Goal: Browse casually: Explore the website without a specific task or goal

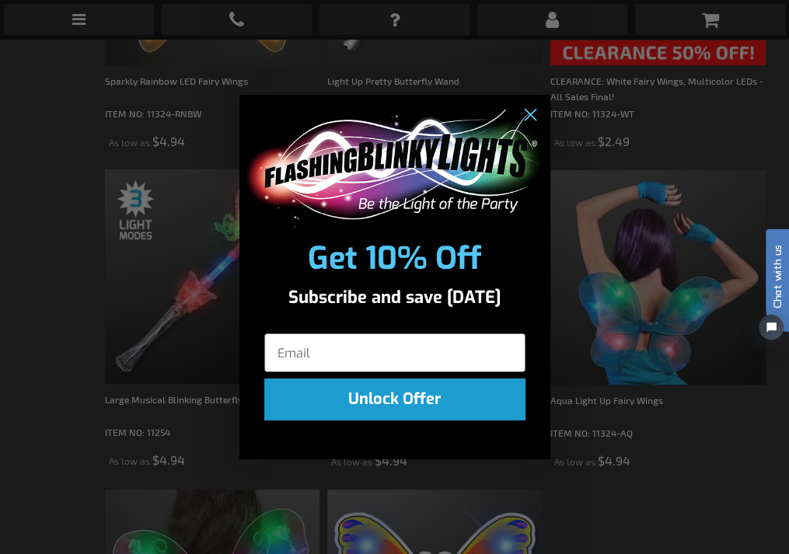
scroll to position [639, 0]
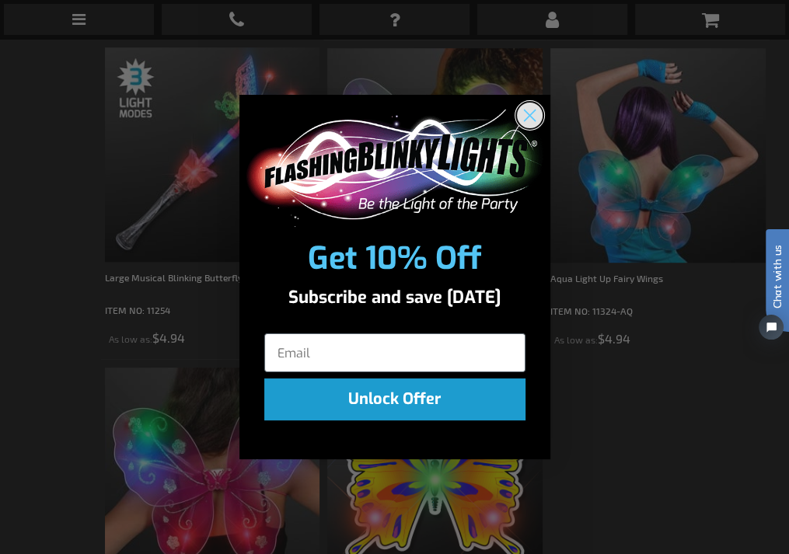
click at [523, 111] on circle "Close dialog" at bounding box center [529, 116] width 26 height 26
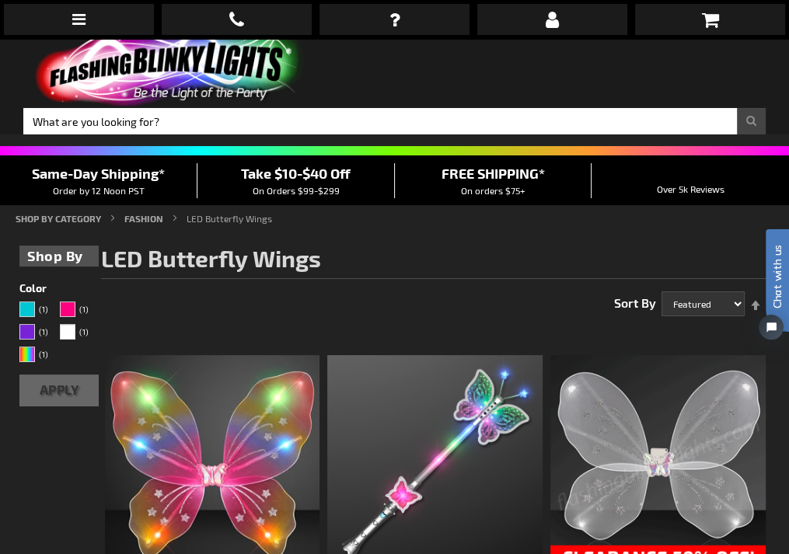
scroll to position [0, 0]
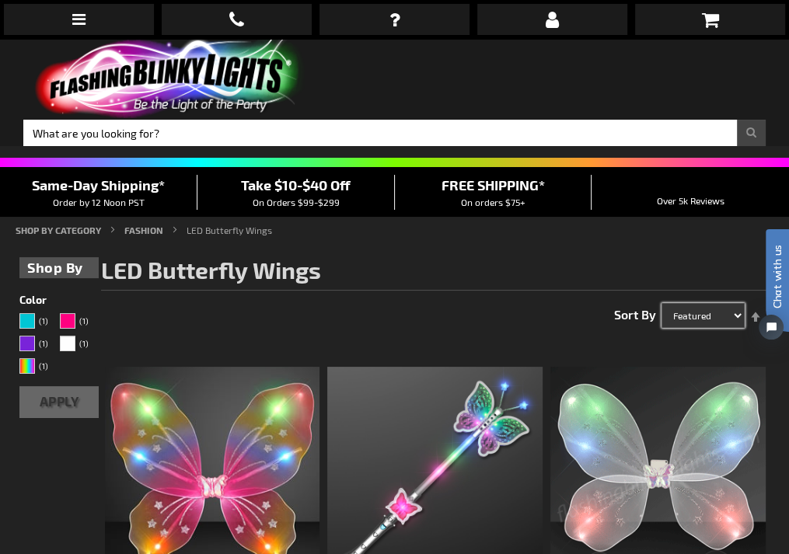
click at [726, 303] on select "Featured Name Price Best Sellers" at bounding box center [703, 315] width 83 height 25
drag, startPoint x: 728, startPoint y: 243, endPoint x: 654, endPoint y: 169, distance: 104.5
click at [728, 303] on select "Featured Name Price Best Sellers" at bounding box center [703, 315] width 83 height 25
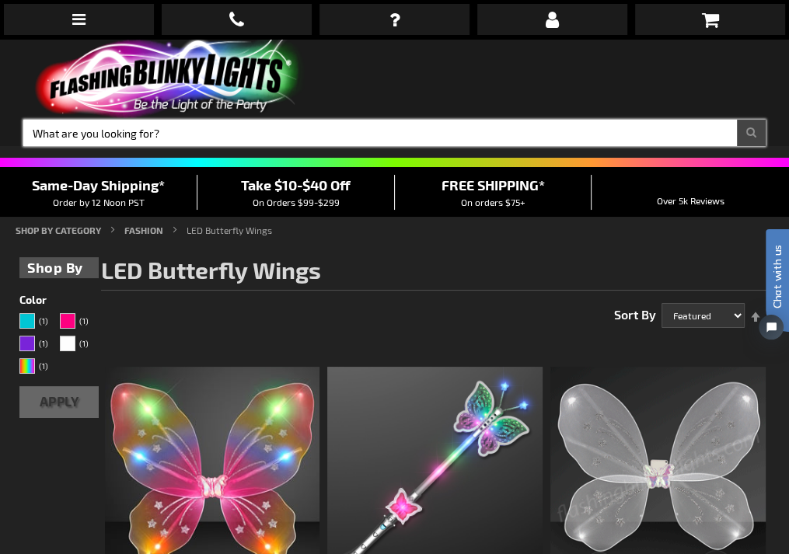
click at [467, 120] on input "Search" at bounding box center [394, 133] width 743 height 26
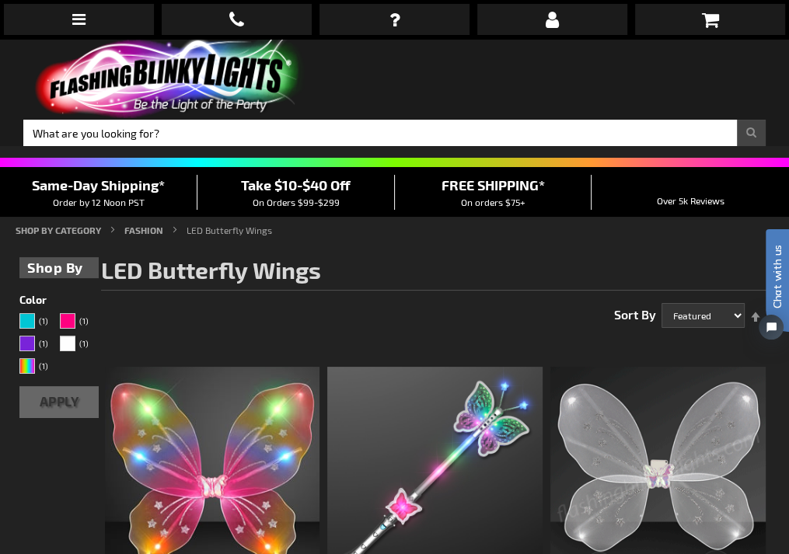
click at [157, 177] on span "Same-Day Shipping*" at bounding box center [98, 185] width 133 height 17
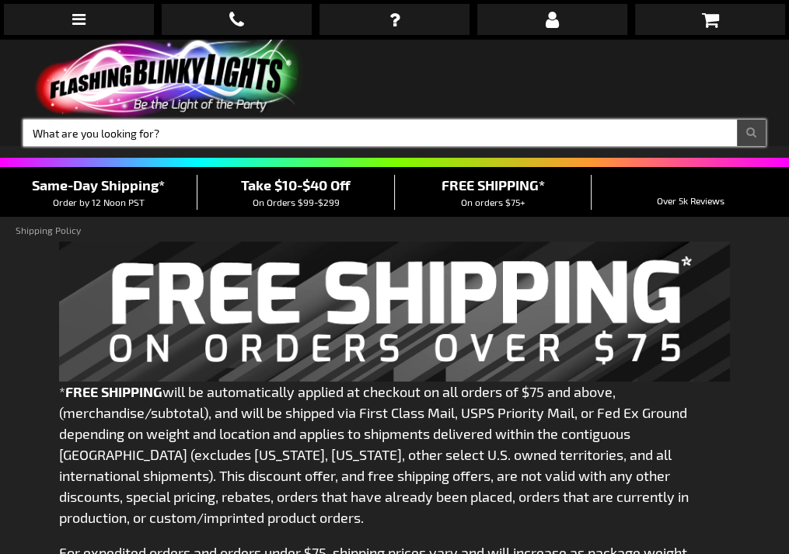
click at [448, 120] on input "Search" at bounding box center [394, 133] width 743 height 26
click at [588, 120] on input "Search" at bounding box center [394, 133] width 743 height 26
click at [425, 120] on input "Search" at bounding box center [394, 133] width 743 height 26
click at [542, 120] on input "Search" at bounding box center [394, 133] width 743 height 26
click at [581, 120] on input "Search" at bounding box center [394, 133] width 743 height 26
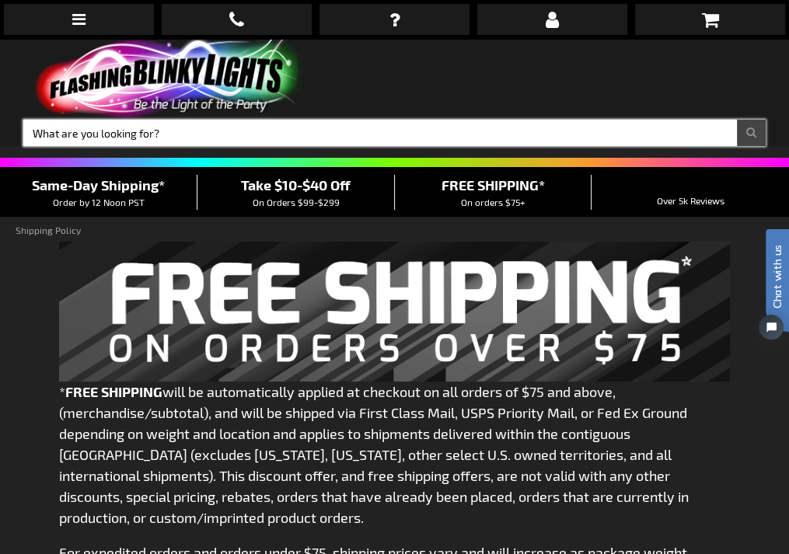
click at [584, 120] on input "Search" at bounding box center [394, 133] width 743 height 26
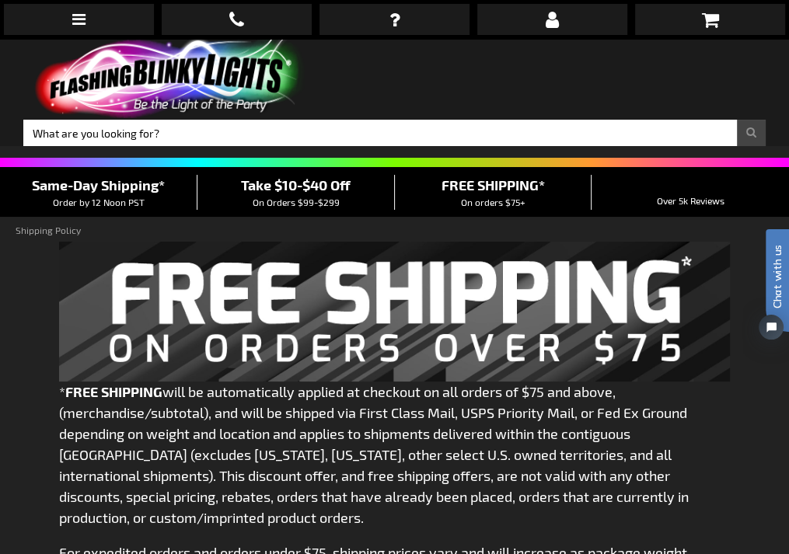
click at [233, 167] on div "Same-Day Shipping* Order by 12 Noon PST Take $10-$40 Off On Orders $99-$299 FRE…" at bounding box center [394, 192] width 789 height 50
click at [126, 167] on div "Same-Day Shipping* Order by 12 Noon PST Take $10-$40 Off On Orders $99-$299 FRE…" at bounding box center [394, 192] width 789 height 50
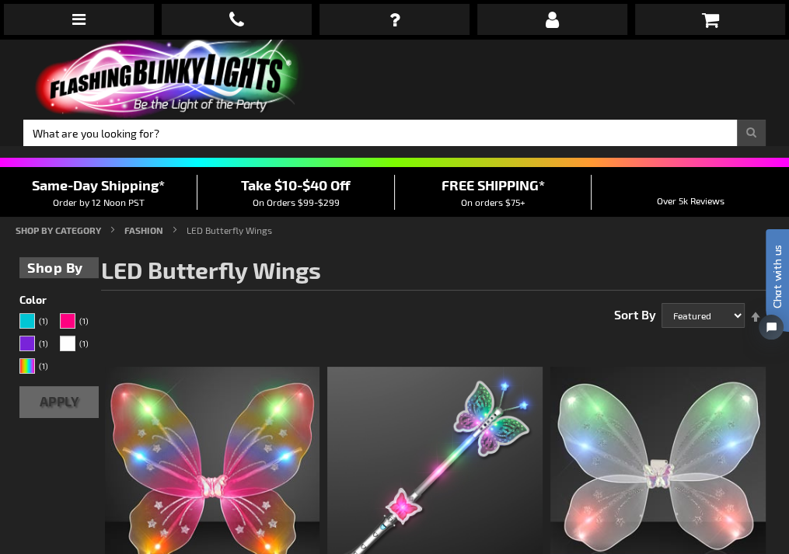
click at [138, 39] on img at bounding box center [167, 78] width 288 height 79
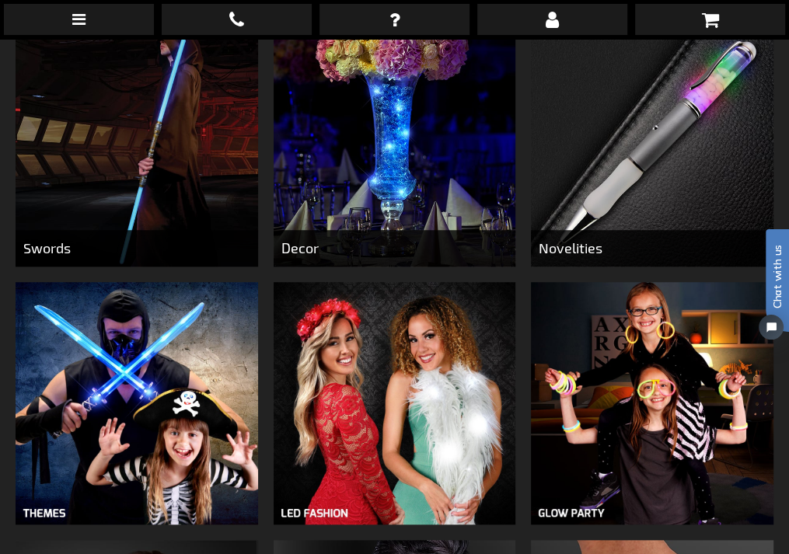
scroll to position [670, 0]
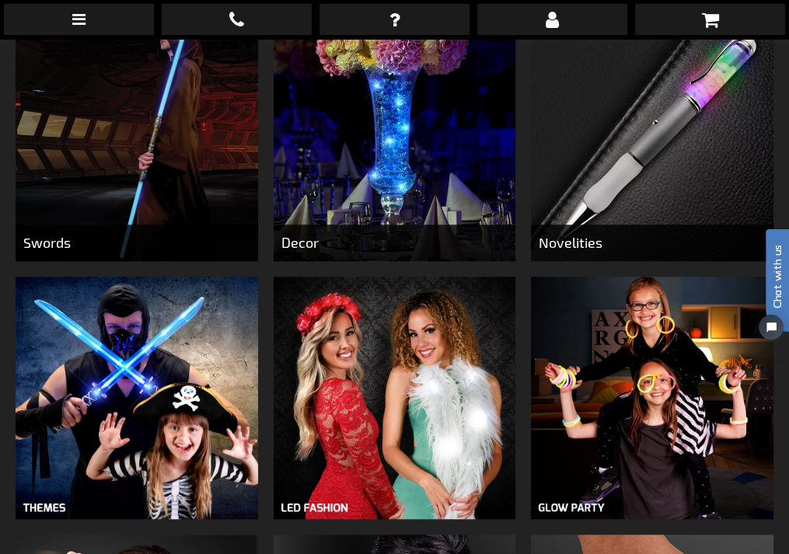
click at [342, 330] on img at bounding box center [395, 398] width 242 height 242
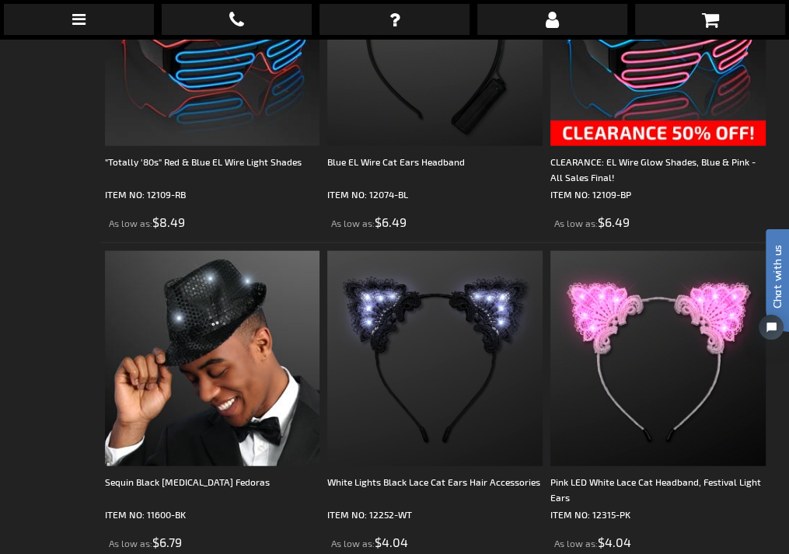
scroll to position [6386, 0]
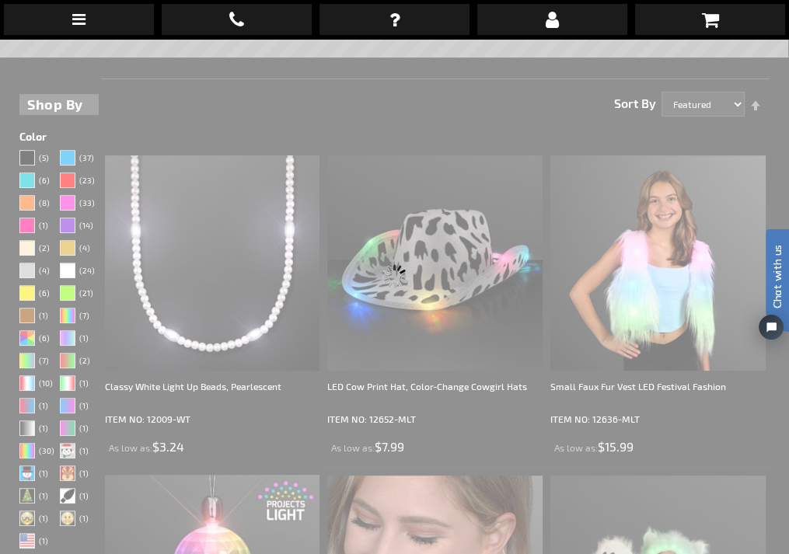
scroll to position [0, 0]
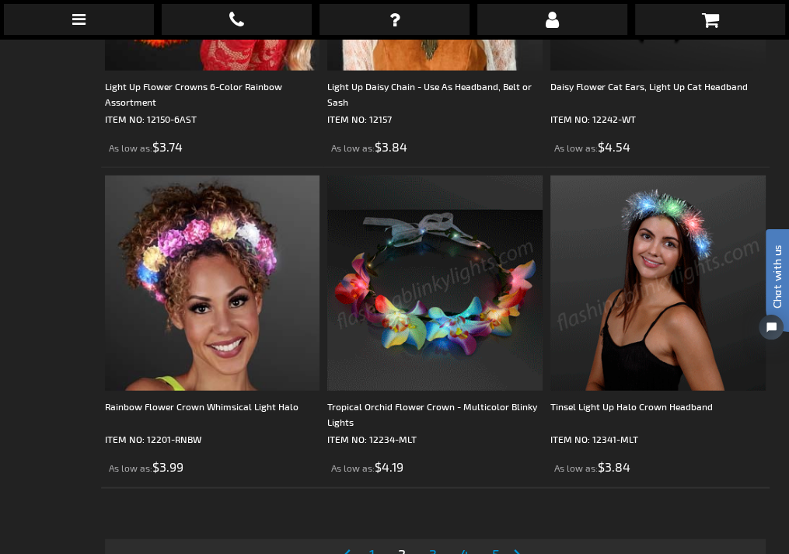
scroll to position [6425, 0]
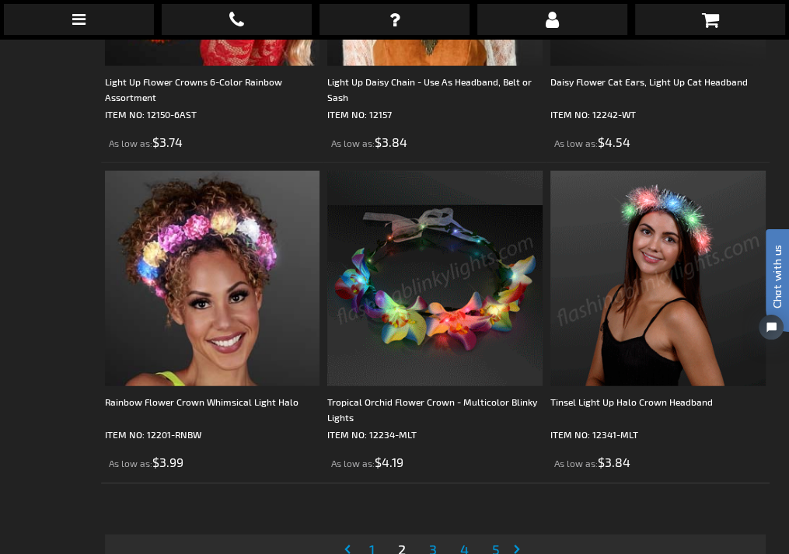
click at [435, 541] on span "3" at bounding box center [433, 549] width 8 height 17
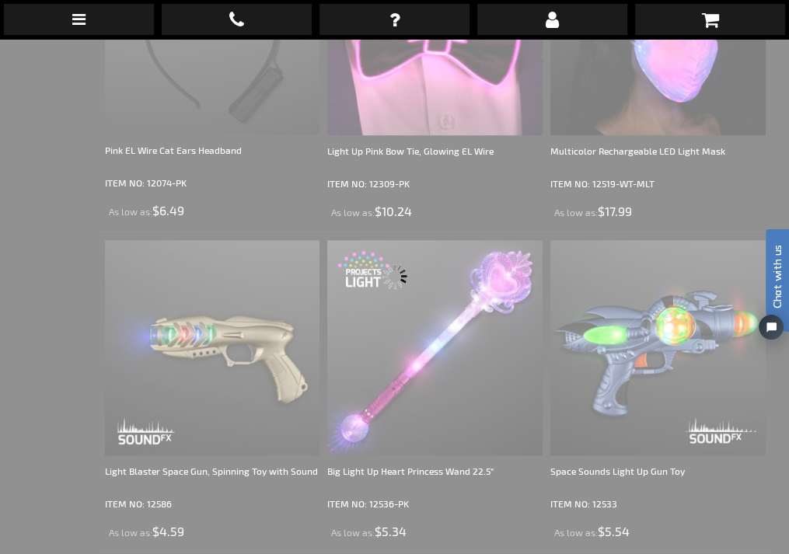
scroll to position [0, 0]
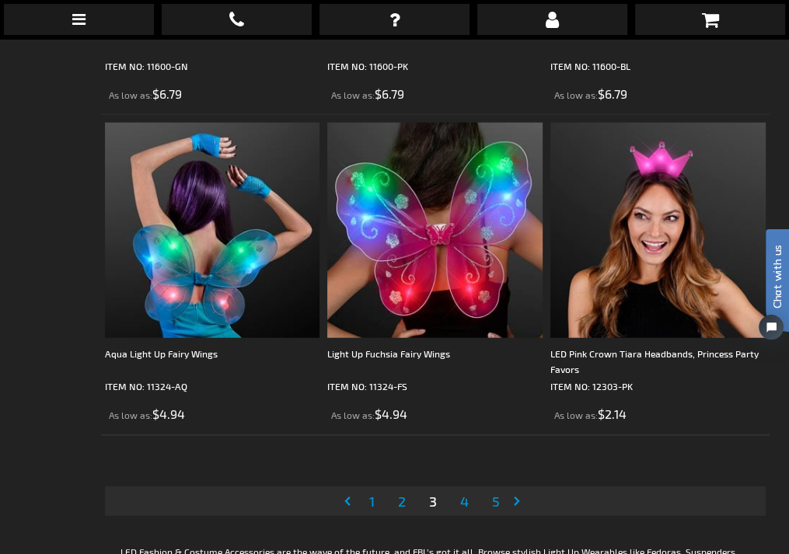
scroll to position [6500, 0]
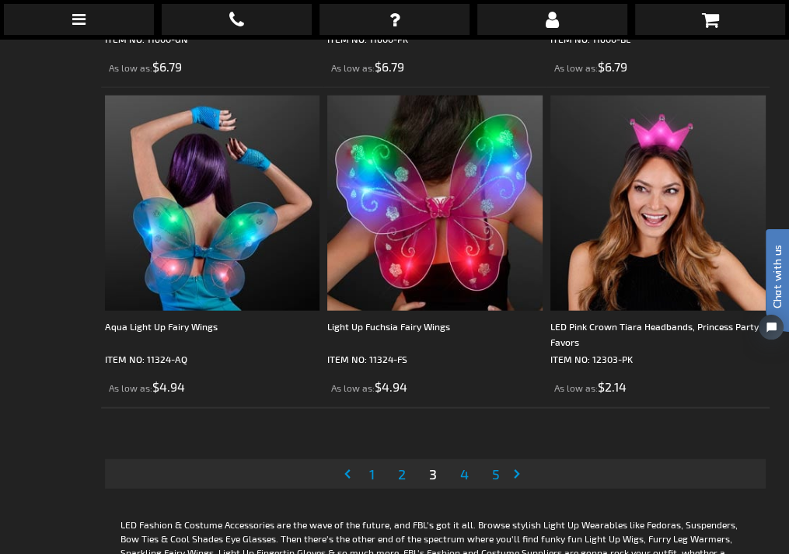
click at [462, 466] on span "4" at bounding box center [464, 474] width 9 height 17
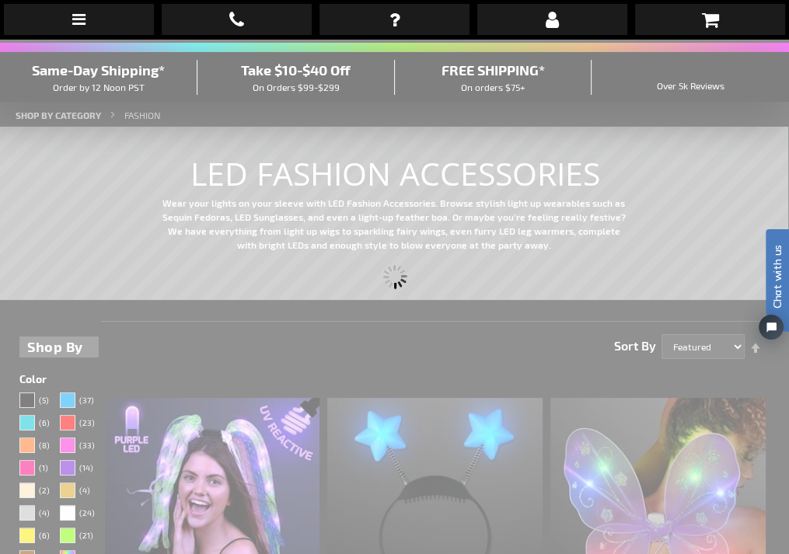
scroll to position [0, 0]
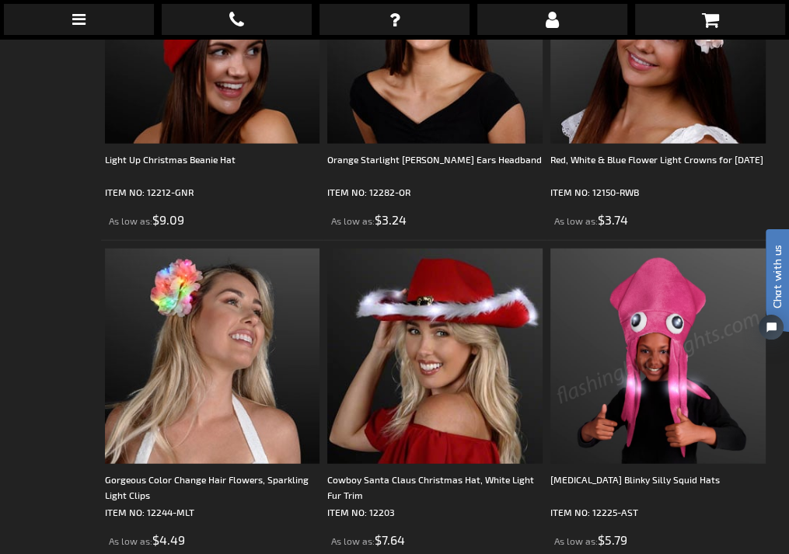
scroll to position [6361, 0]
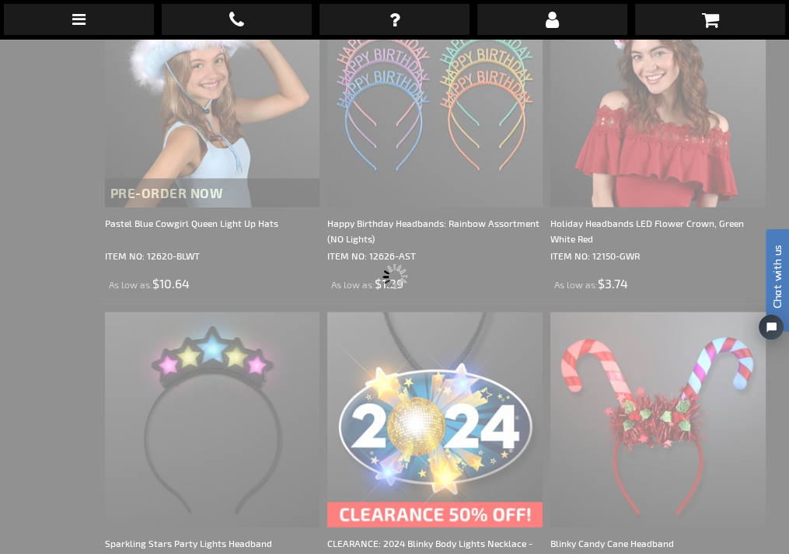
scroll to position [62, 0]
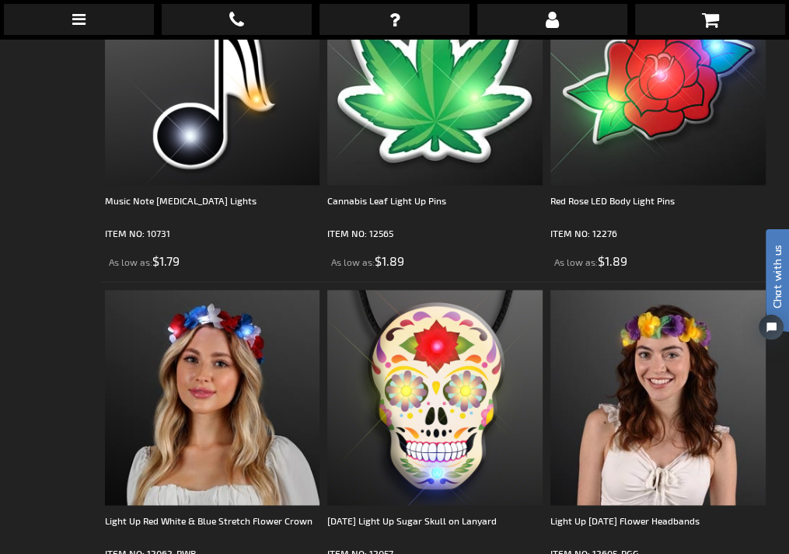
scroll to position [5350, 0]
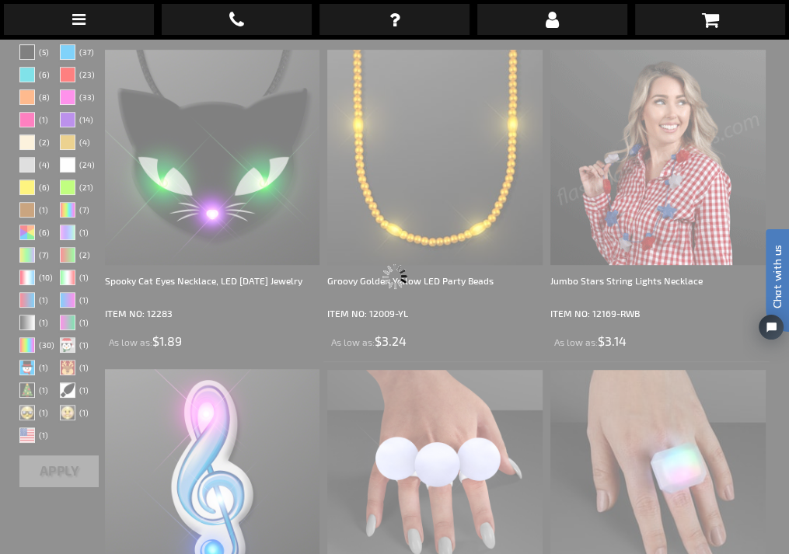
scroll to position [6, 0]
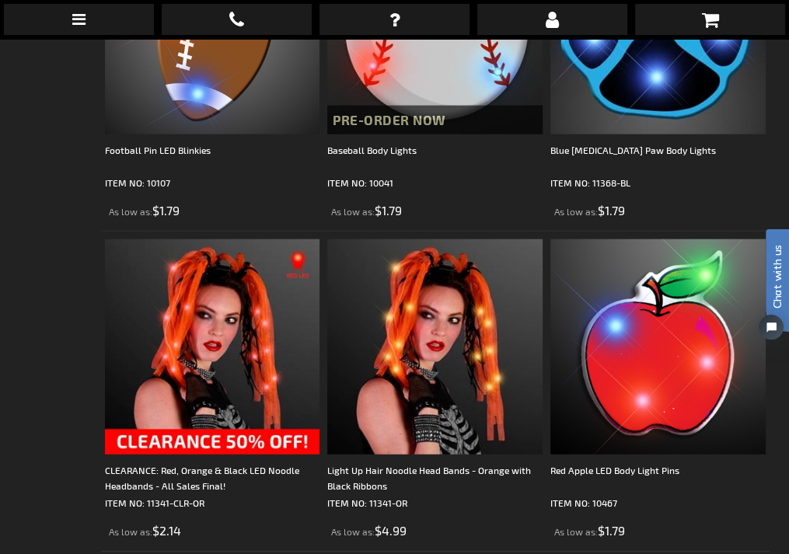
scroll to position [6374, 0]
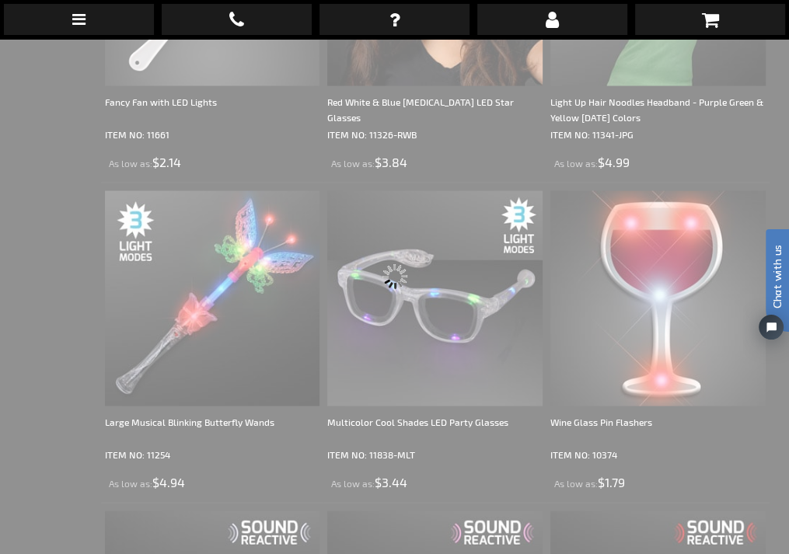
scroll to position [598, 0]
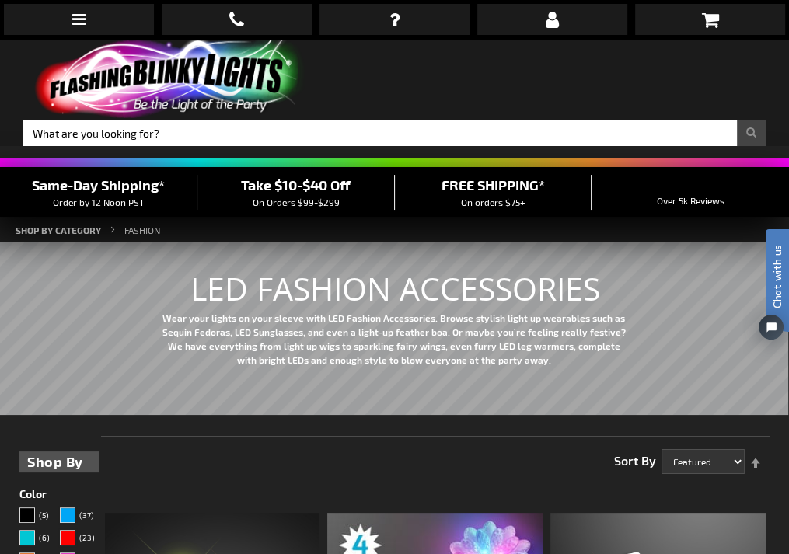
click at [144, 39] on img at bounding box center [167, 78] width 288 height 79
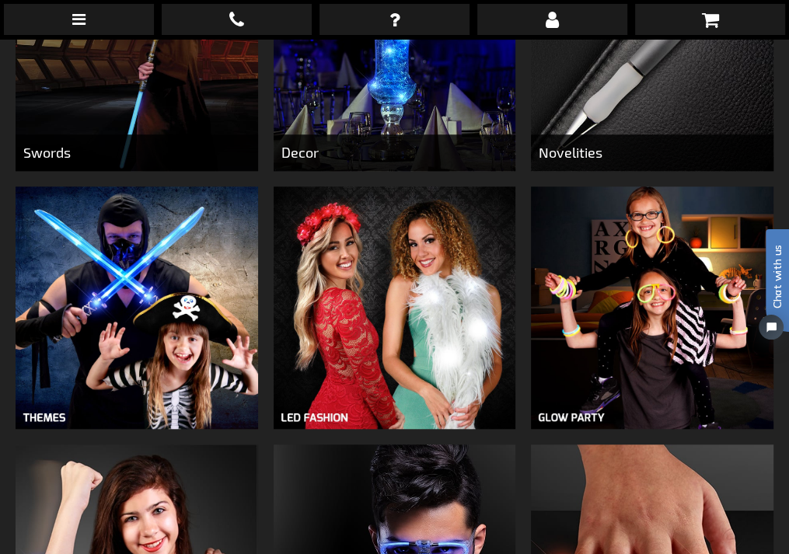
scroll to position [760, 0]
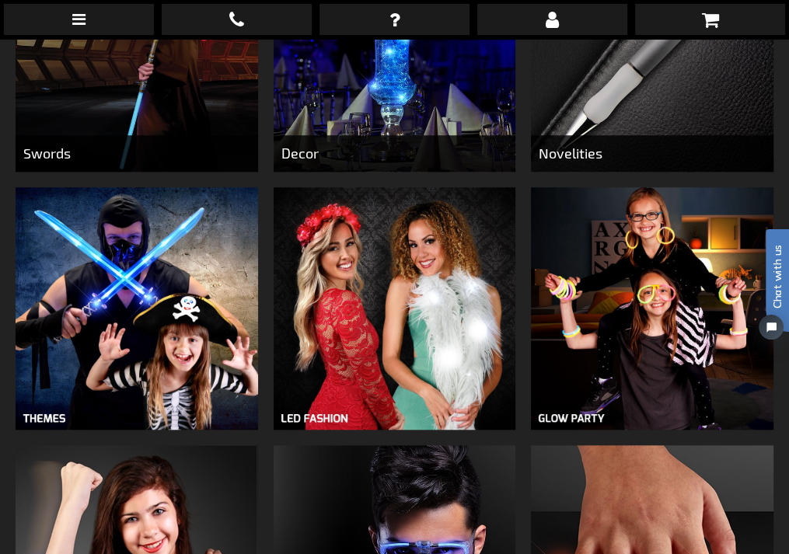
click at [128, 196] on img at bounding box center [137, 308] width 242 height 242
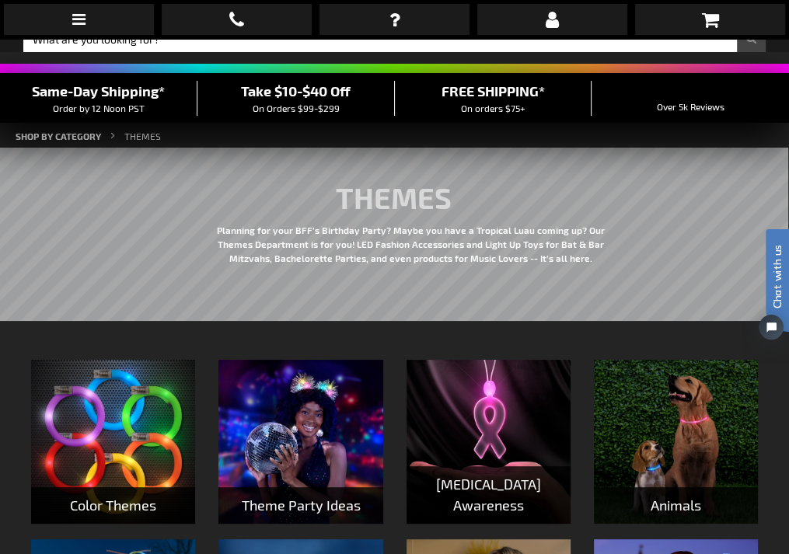
scroll to position [64, 0]
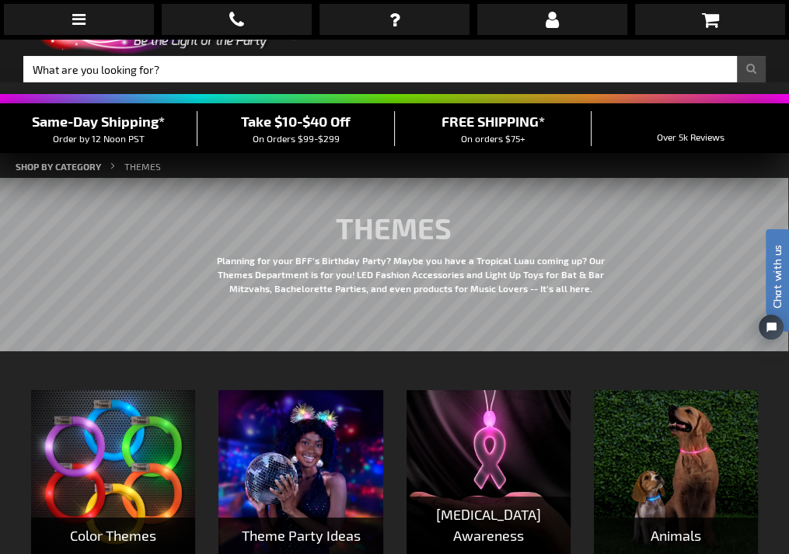
click at [659, 399] on img at bounding box center [676, 472] width 164 height 164
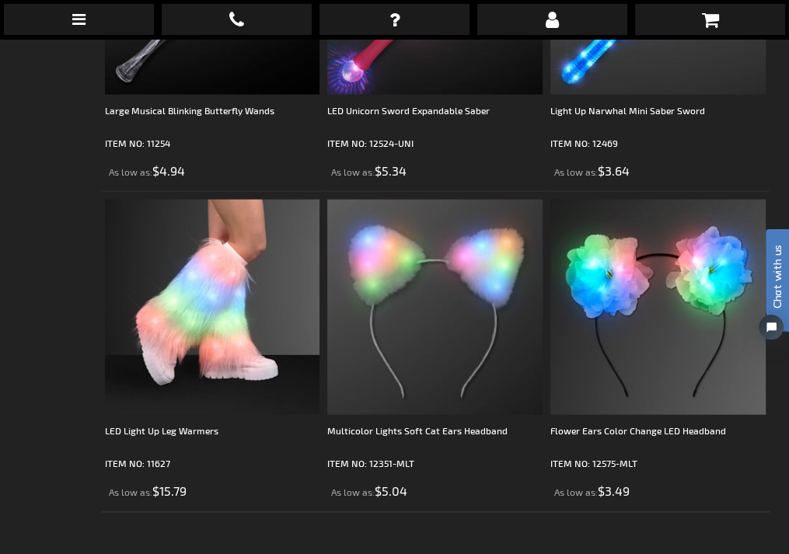
scroll to position [6267, 0]
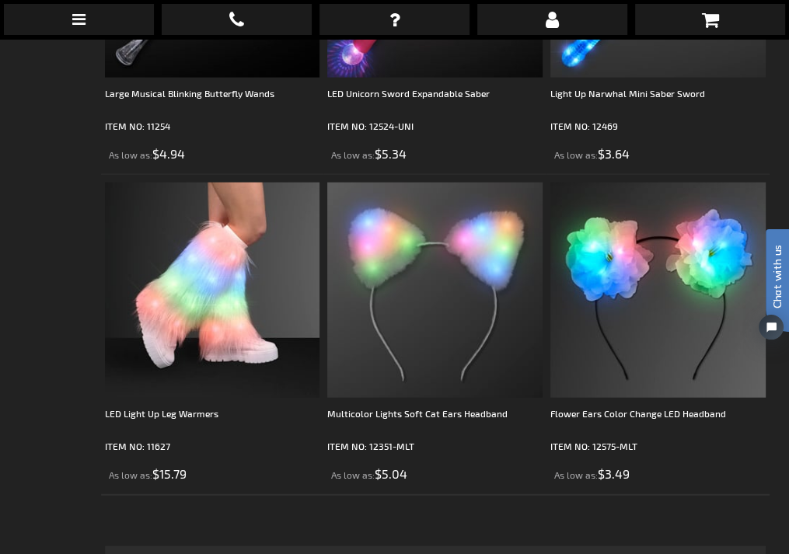
click at [440, 553] on span "2" at bounding box center [441, 561] width 8 height 17
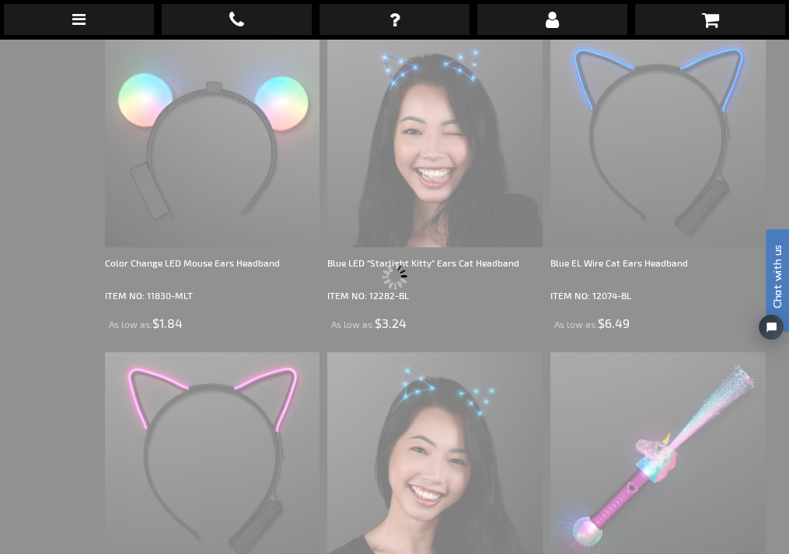
scroll to position [3139, 0]
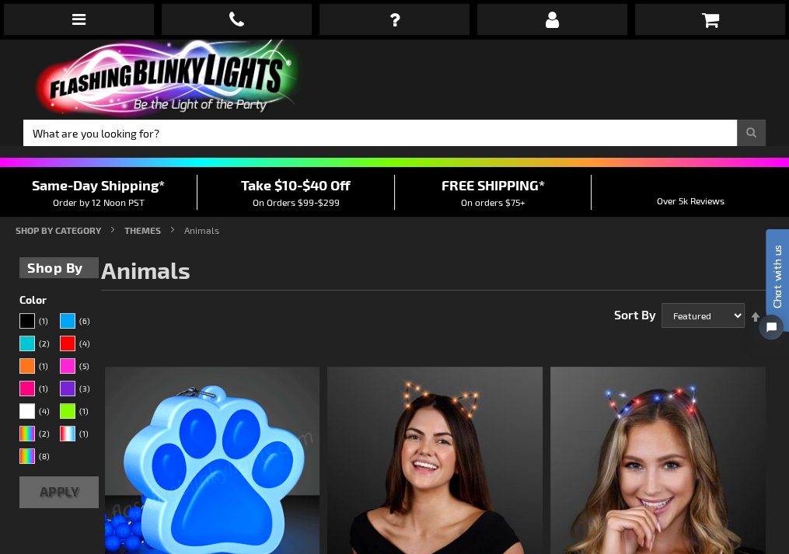
click at [182, 40] on img at bounding box center [167, 78] width 288 height 79
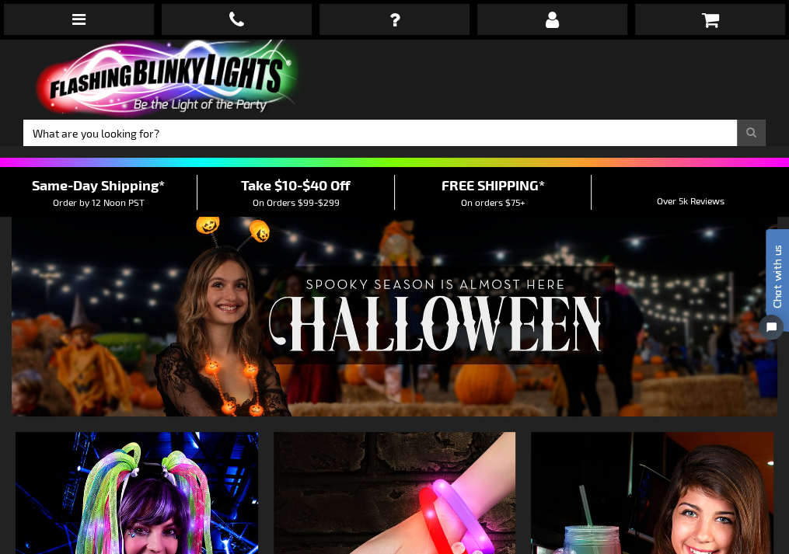
click at [281, 246] on img at bounding box center [395, 317] width 766 height 200
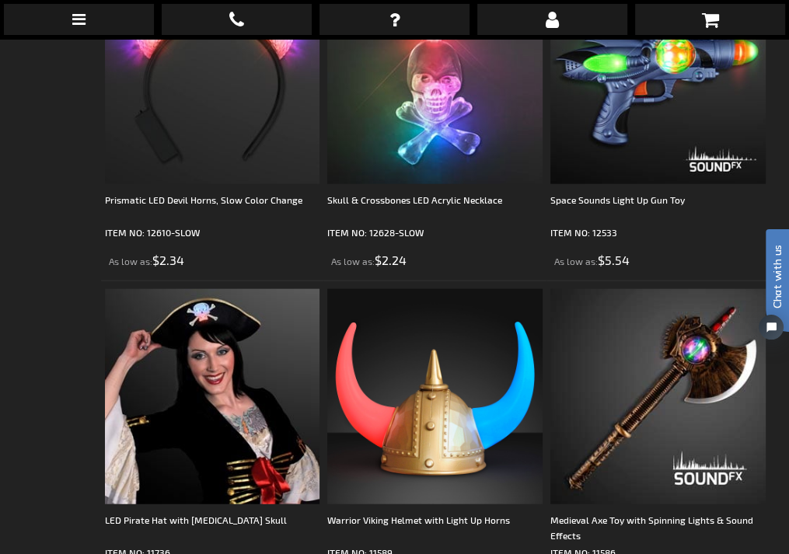
scroll to position [6311, 0]
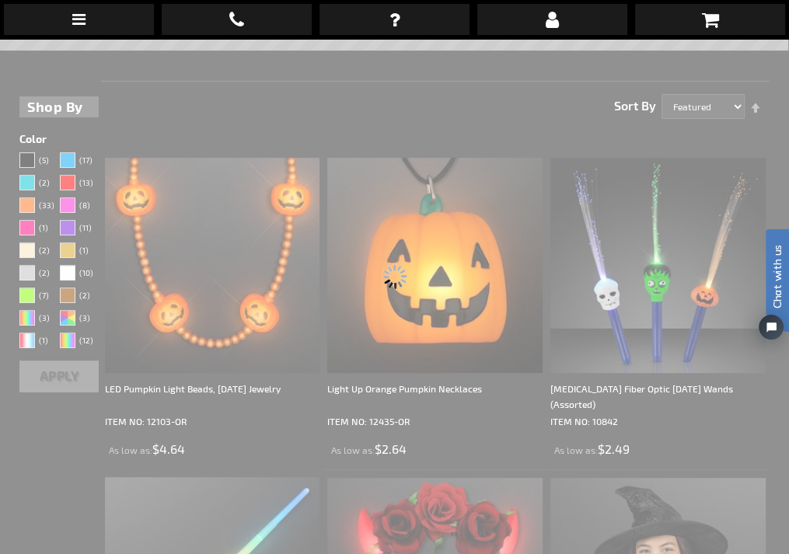
scroll to position [0, 0]
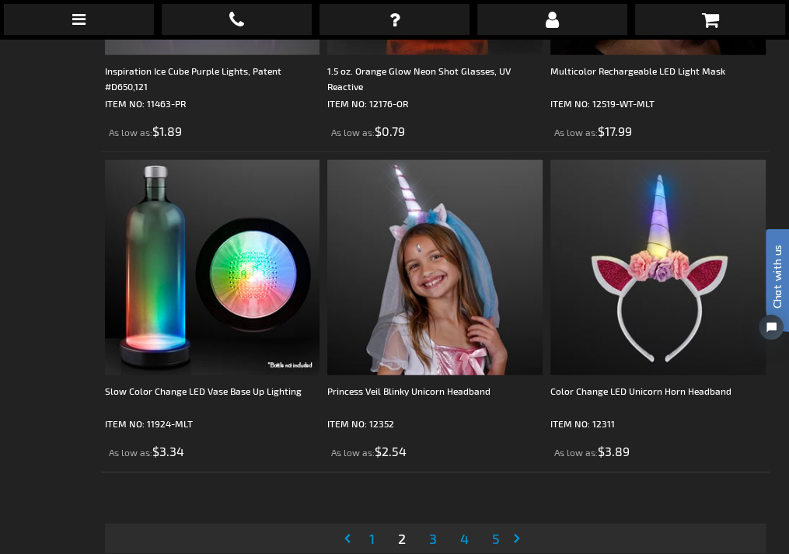
scroll to position [6444, 0]
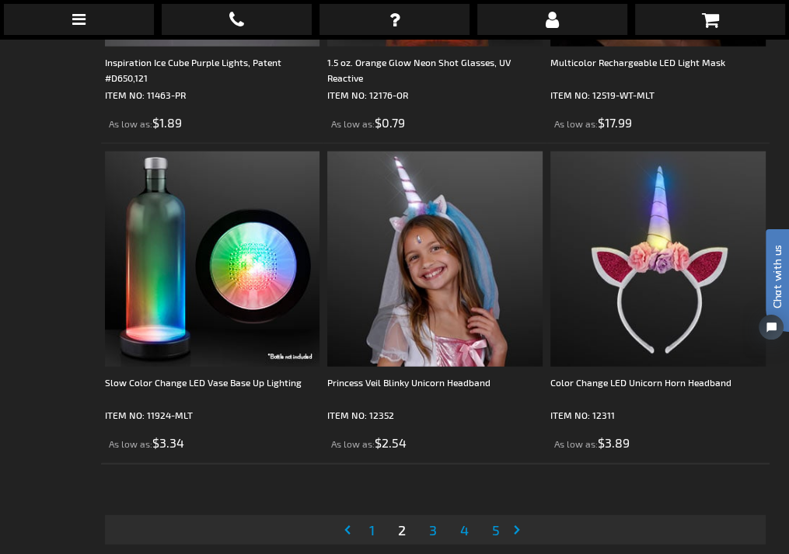
click at [428, 519] on link "Page 3" at bounding box center [433, 530] width 14 height 23
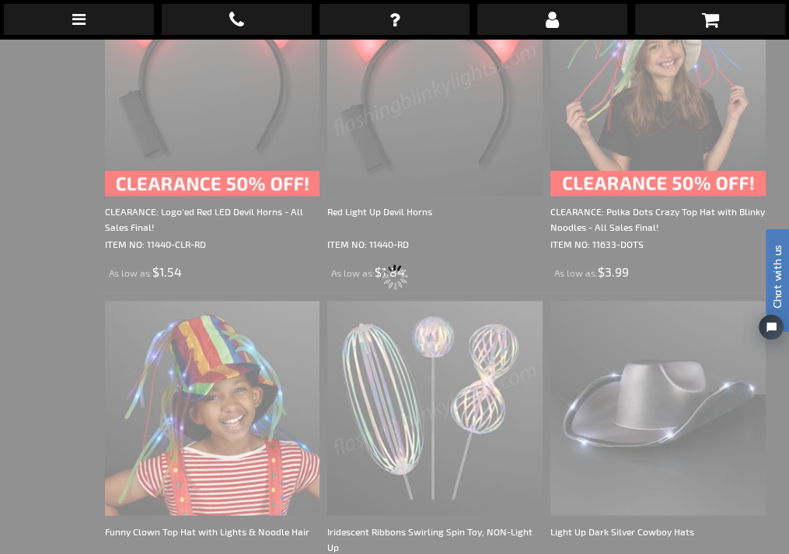
scroll to position [0, 0]
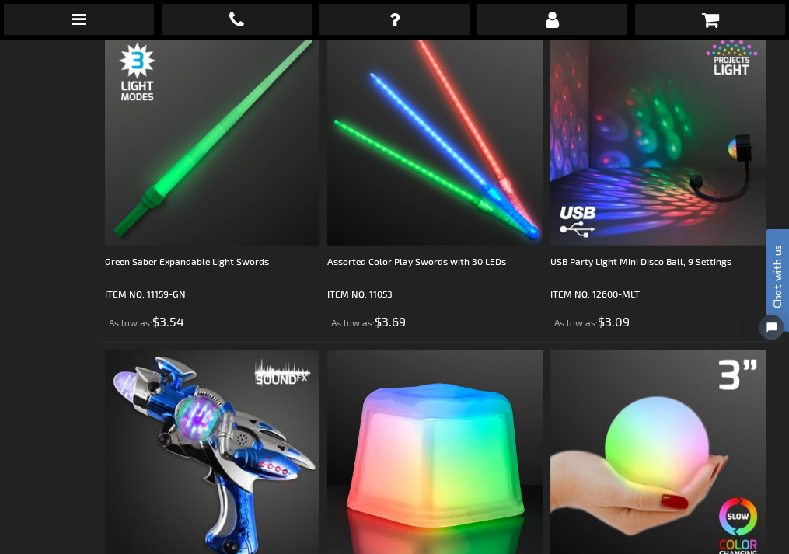
scroll to position [6634, 0]
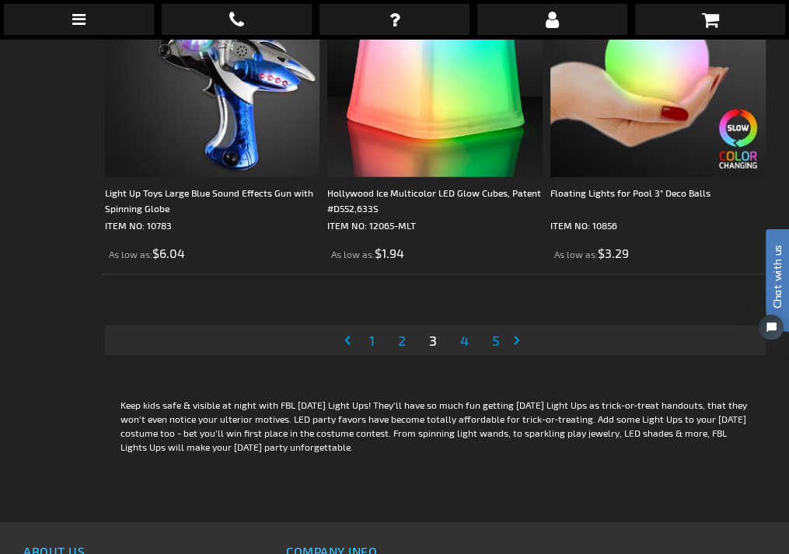
click at [467, 332] on span "4" at bounding box center [464, 340] width 9 height 17
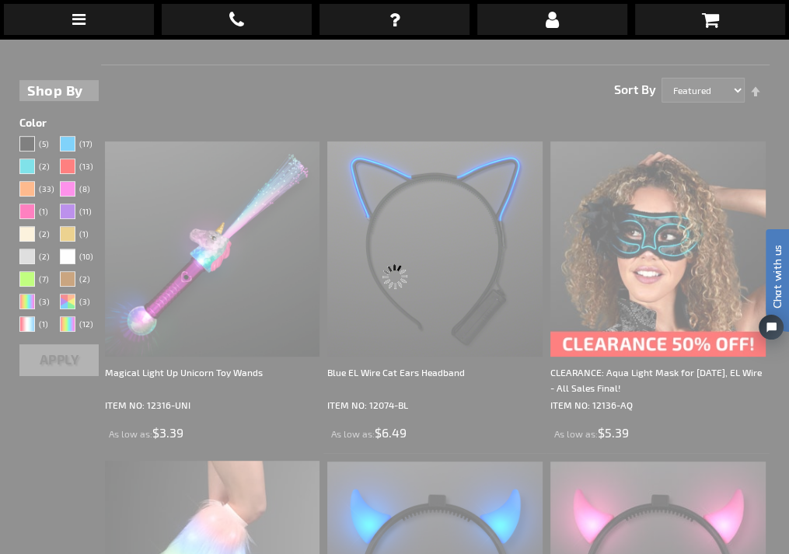
scroll to position [0, 0]
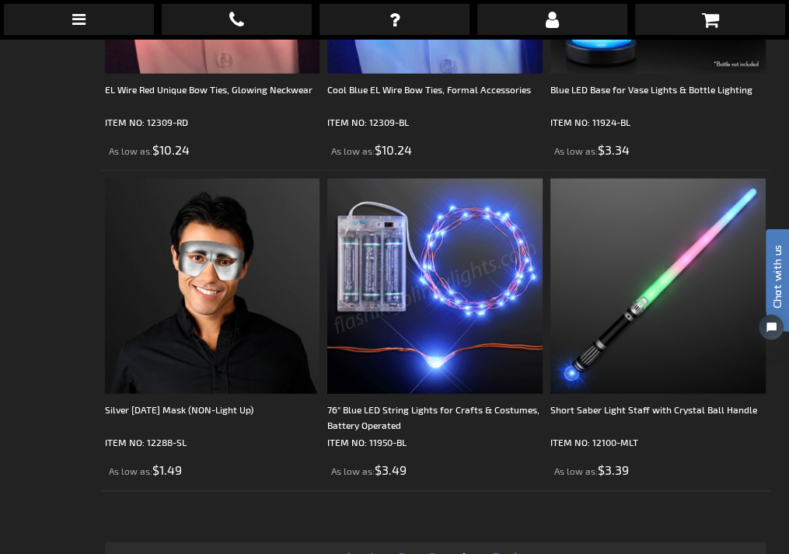
scroll to position [6430, 0]
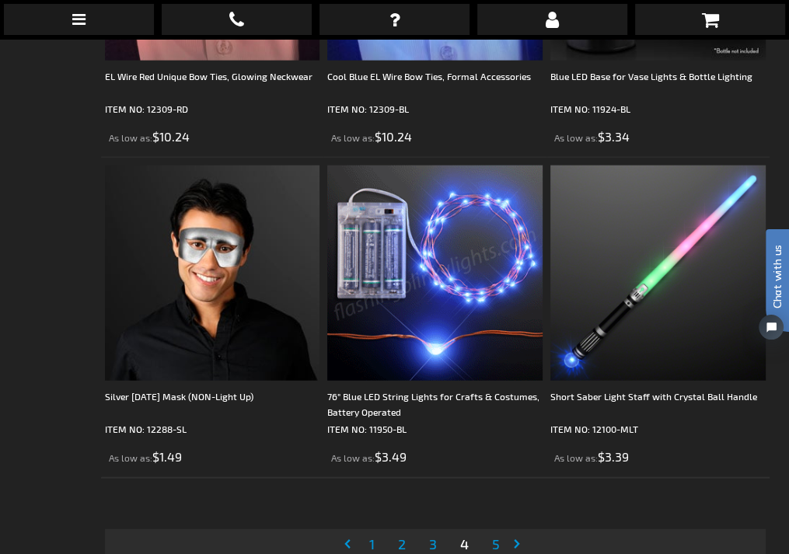
click at [491, 533] on link "Page 5" at bounding box center [496, 544] width 14 height 23
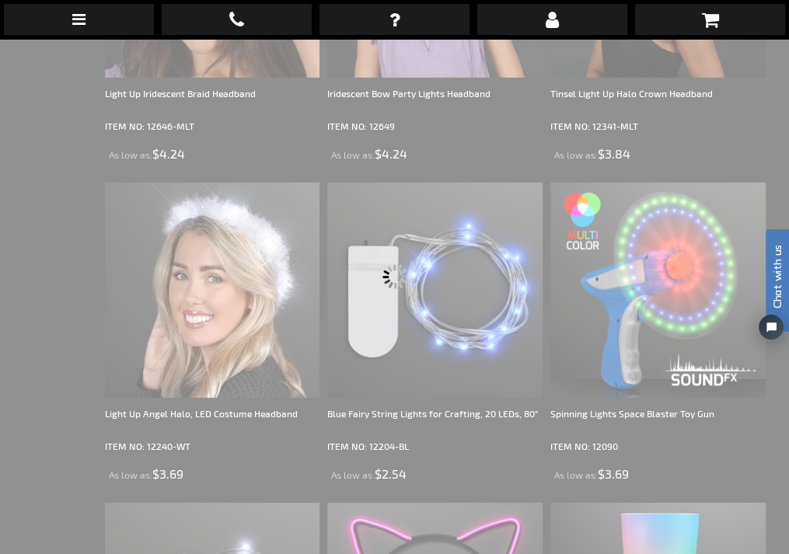
scroll to position [1489, 0]
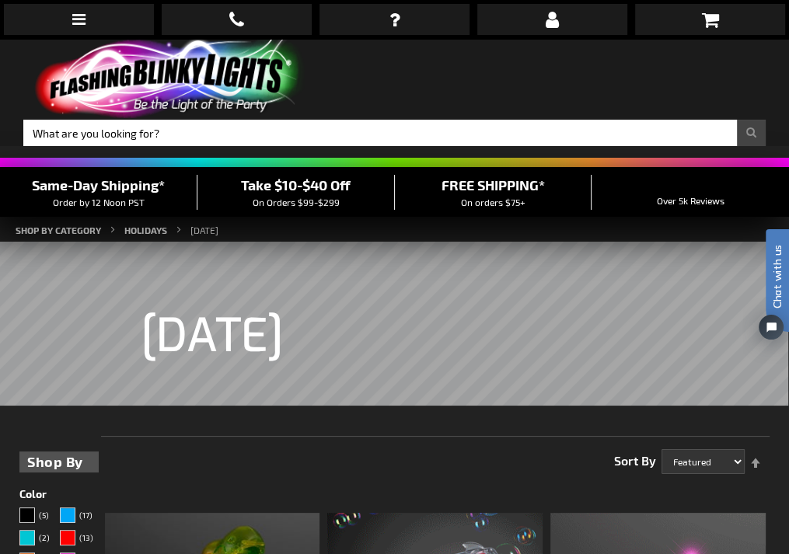
click at [116, 39] on img at bounding box center [167, 78] width 288 height 79
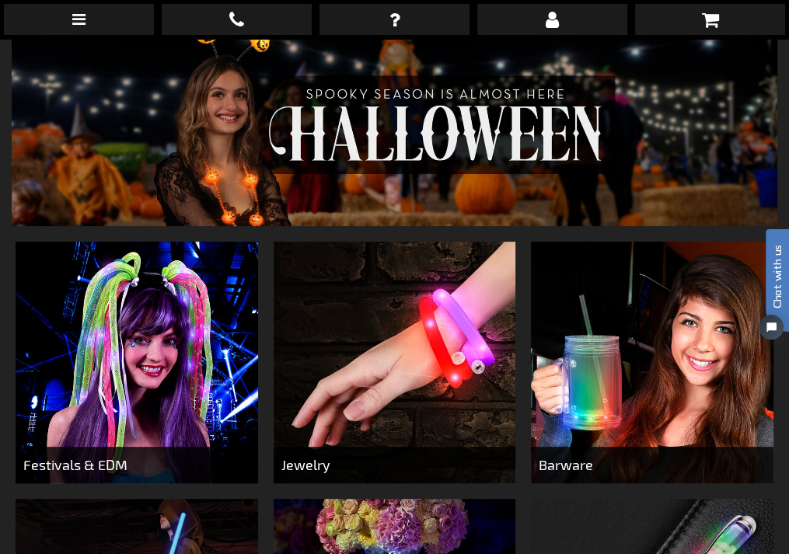
scroll to position [218, 0]
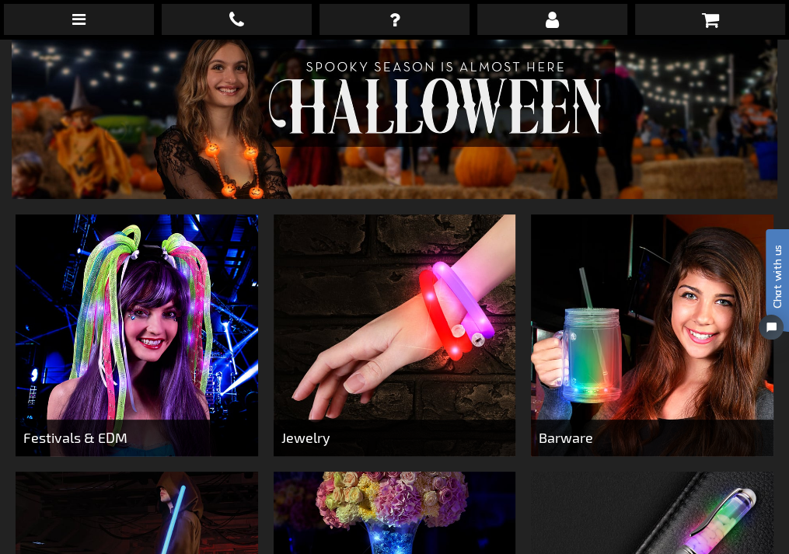
click at [147, 245] on img at bounding box center [137, 336] width 242 height 242
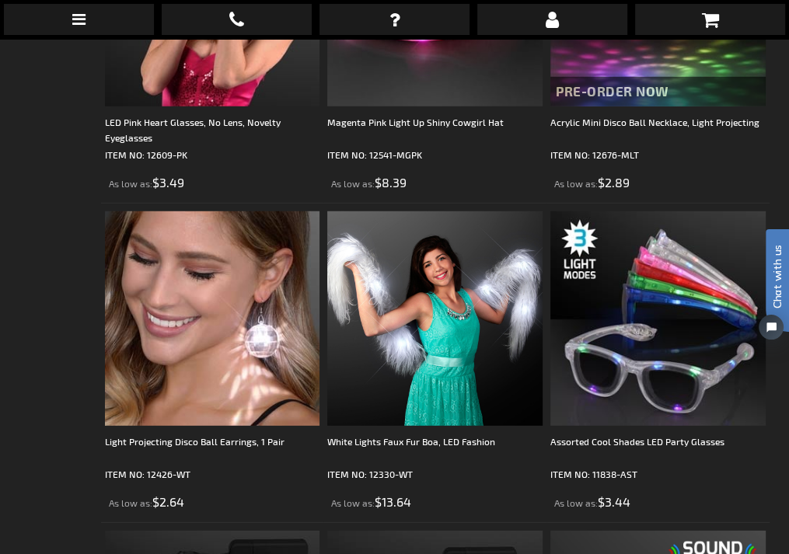
scroll to position [2900, 0]
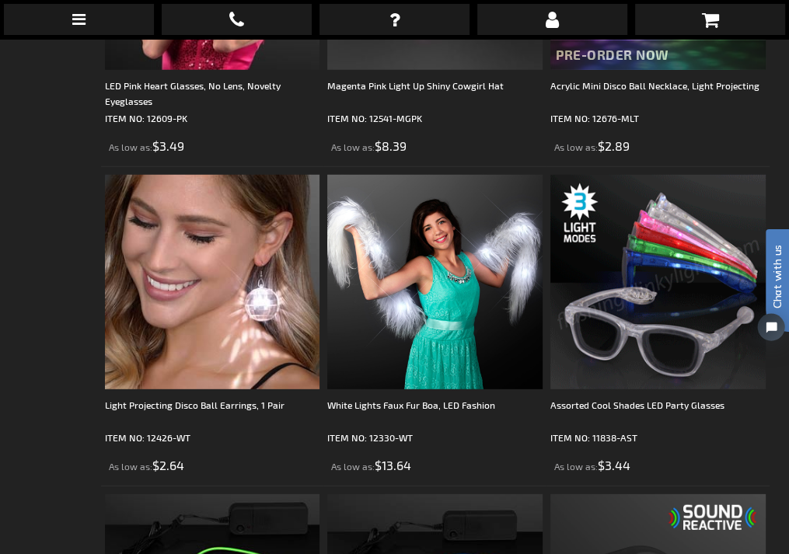
drag, startPoint x: 789, startPoint y: 225, endPoint x: 782, endPoint y: 243, distance: 19.2
click html "Chat with us"
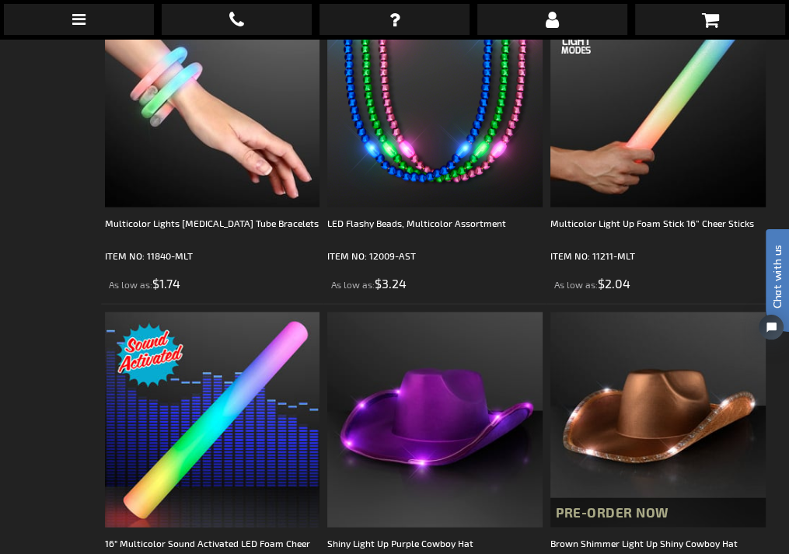
scroll to position [6540, 0]
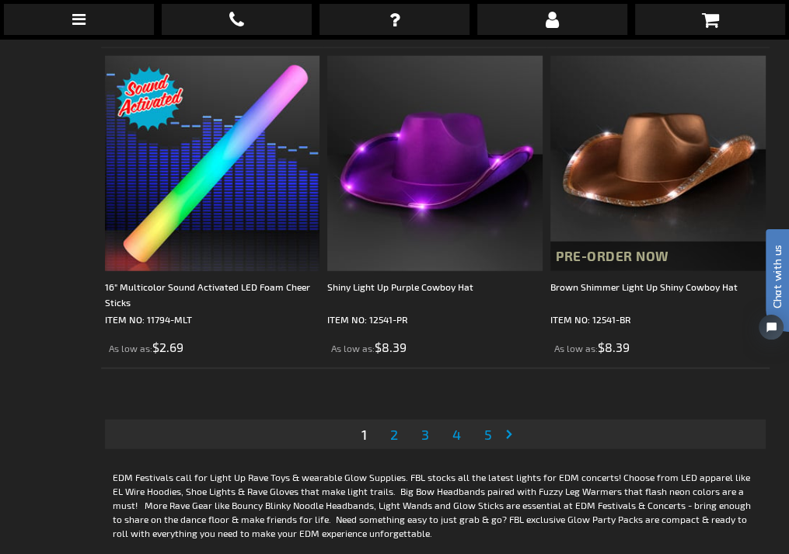
click at [395, 426] on span "2" at bounding box center [394, 434] width 8 height 17
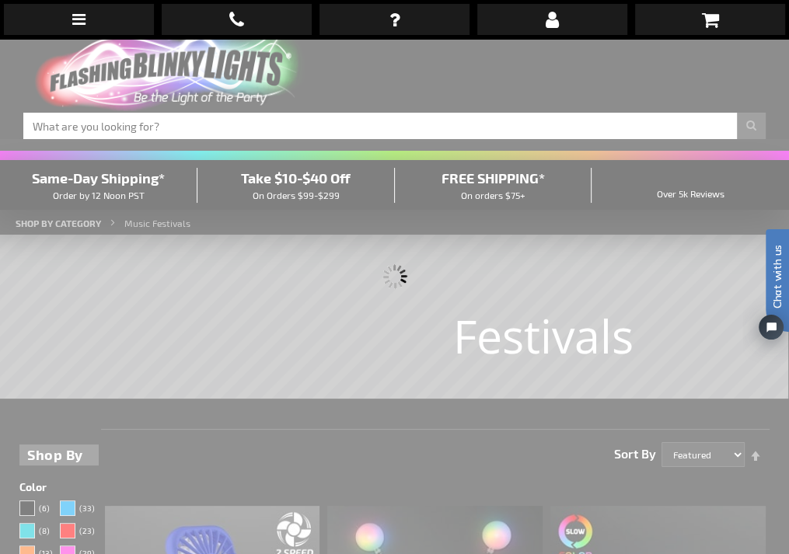
scroll to position [0, 0]
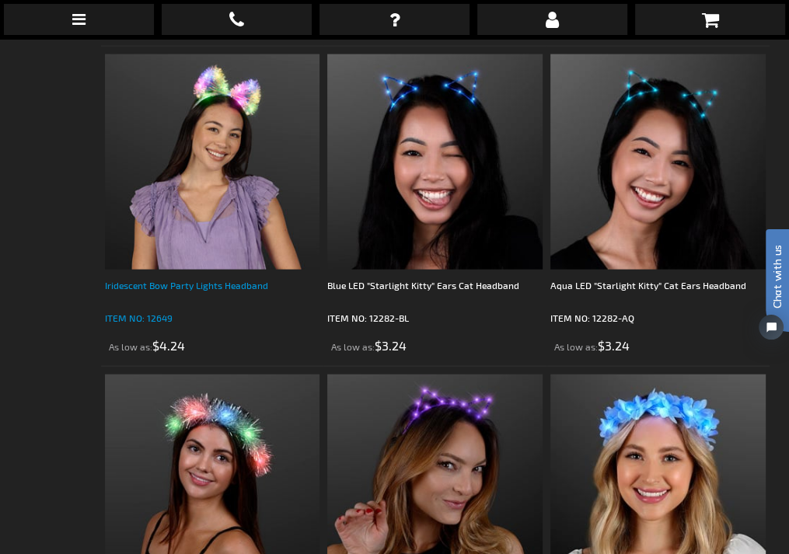
scroll to position [6610, 0]
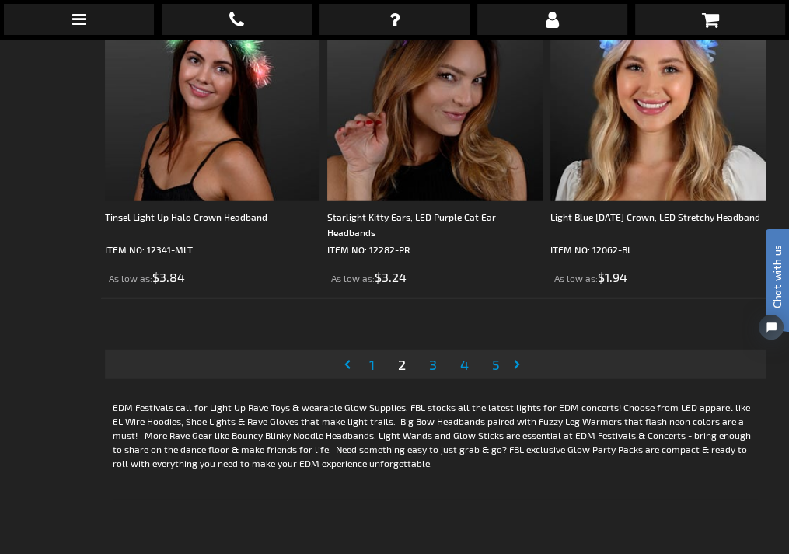
click at [429, 356] on span "3" at bounding box center [433, 364] width 8 height 17
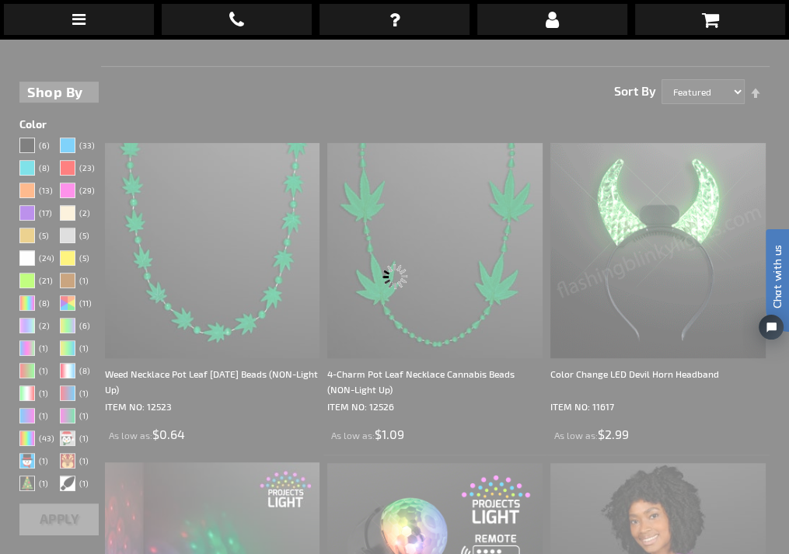
scroll to position [0, 0]
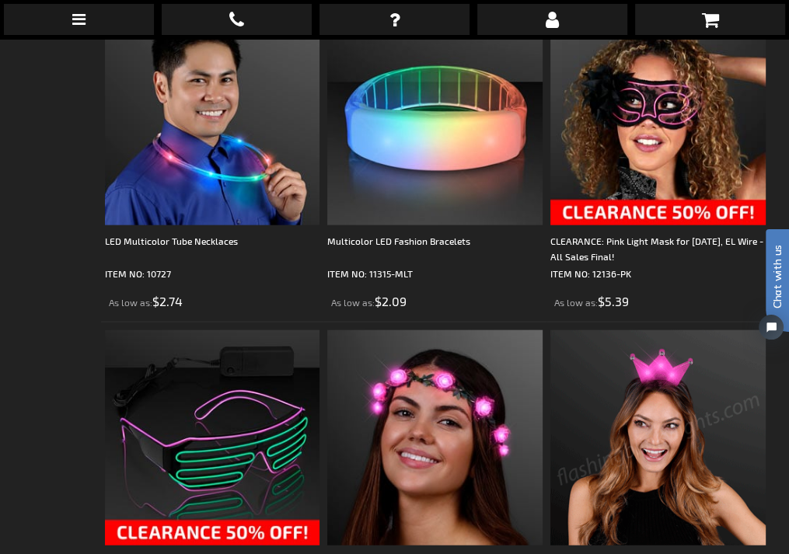
scroll to position [6654, 0]
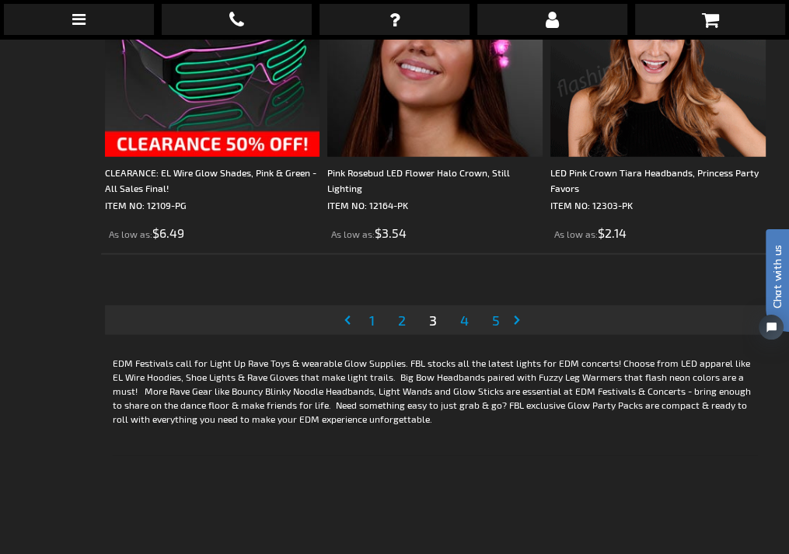
click at [465, 312] on span "4" at bounding box center [464, 320] width 9 height 17
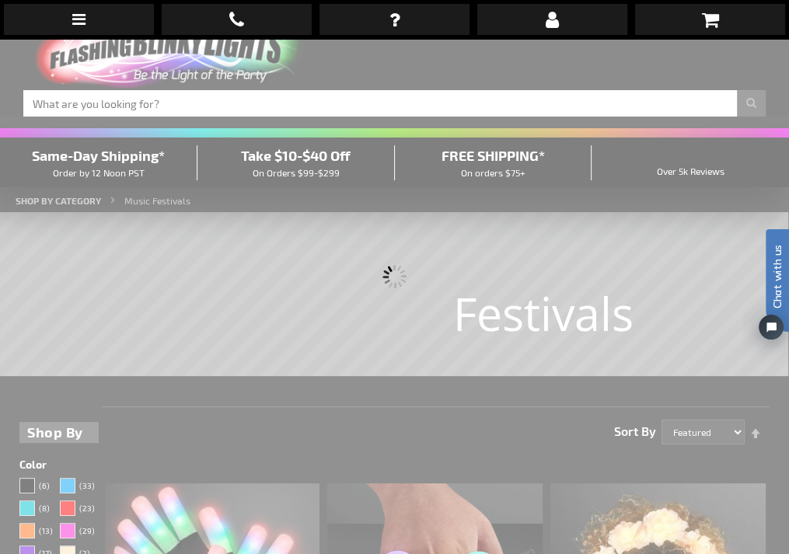
scroll to position [0, 0]
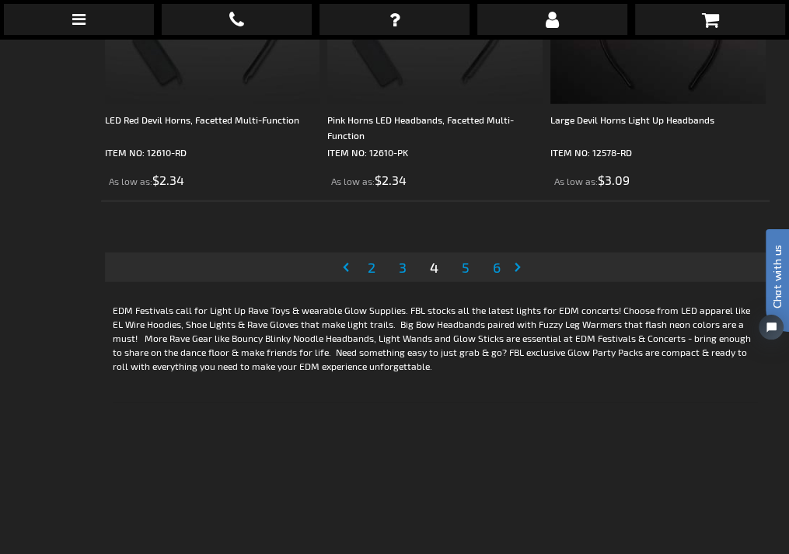
scroll to position [6739, 0]
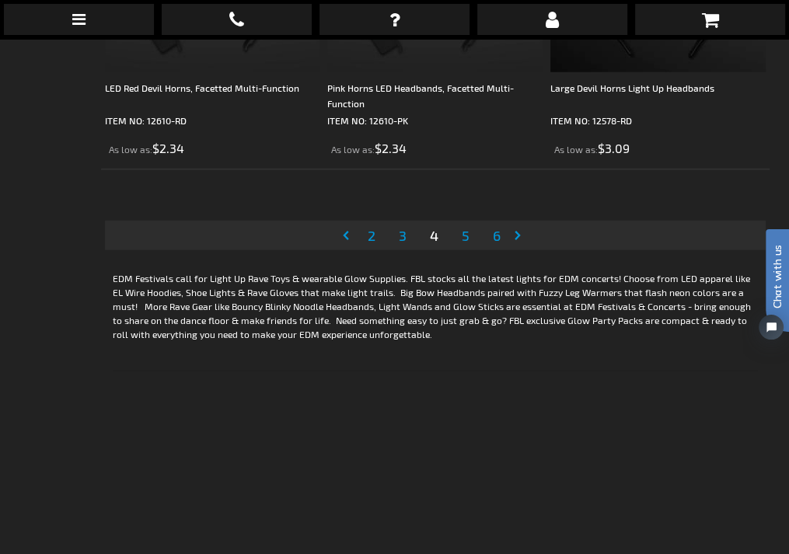
click at [463, 227] on span "5" at bounding box center [466, 235] width 8 height 17
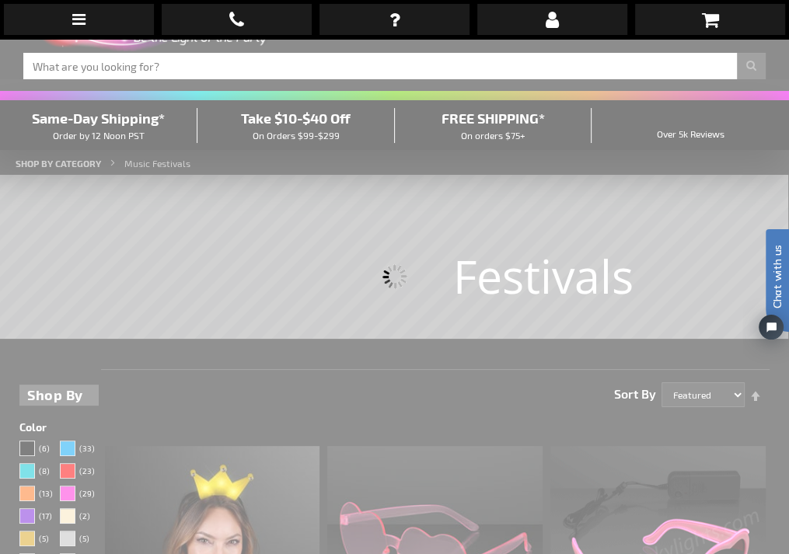
scroll to position [0, 0]
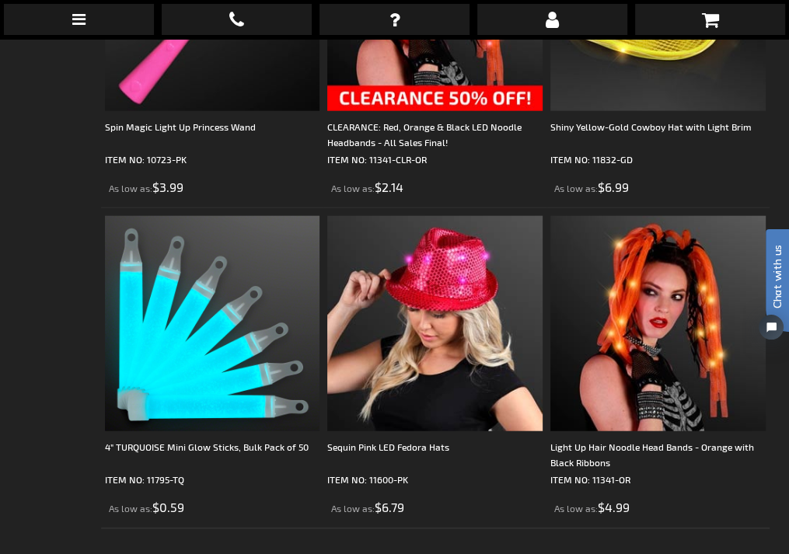
scroll to position [6385, 0]
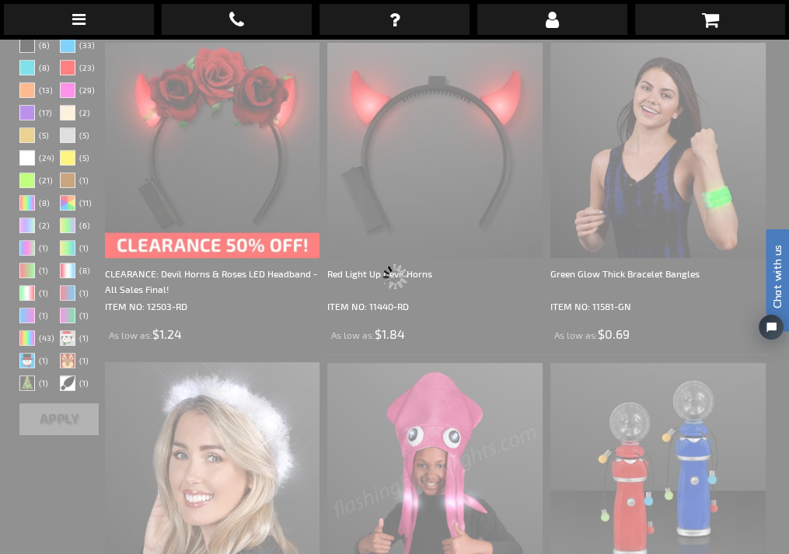
scroll to position [0, 0]
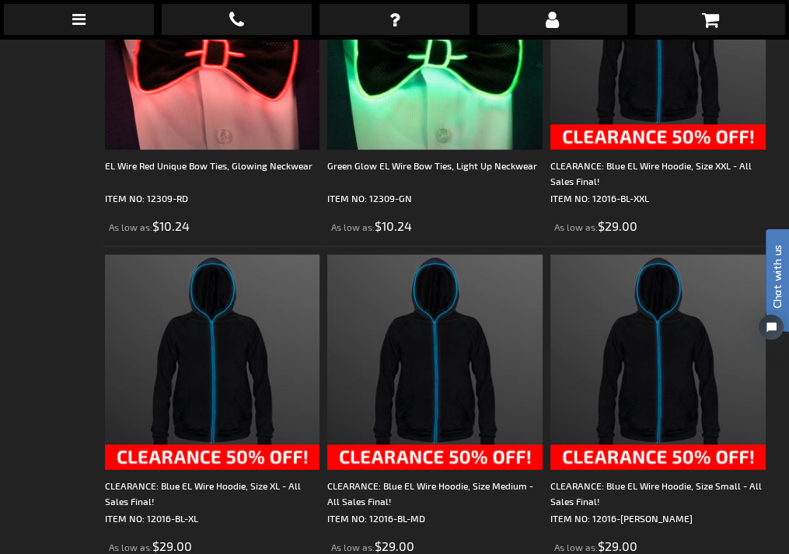
scroll to position [6388, 0]
